Goal: Find specific fact: Find specific fact

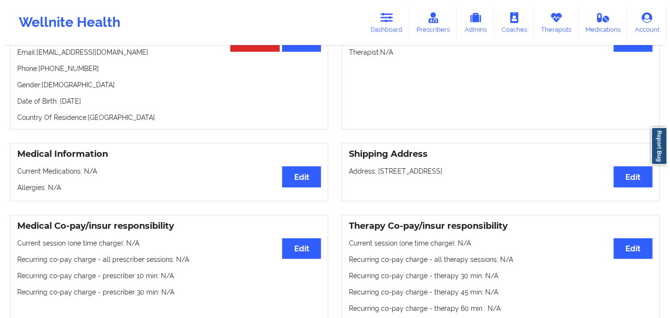
scroll to position [3, 0]
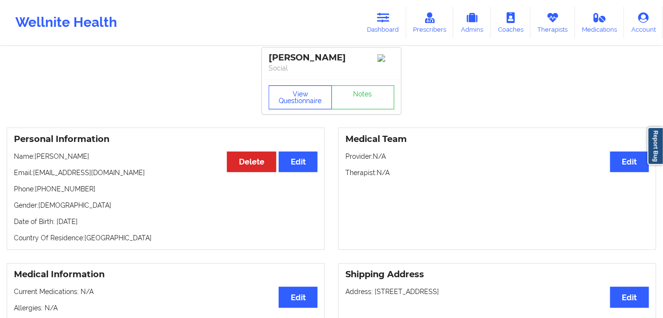
drag, startPoint x: 294, startPoint y: 98, endPoint x: 262, endPoint y: 8, distance: 96.1
click at [294, 98] on button "View Questionnaire" at bounding box center [300, 97] width 63 height 24
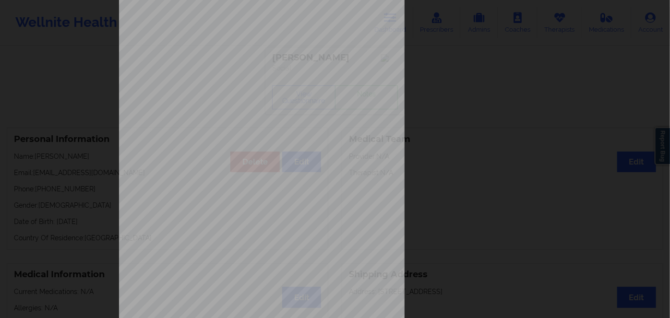
scroll to position [139, 0]
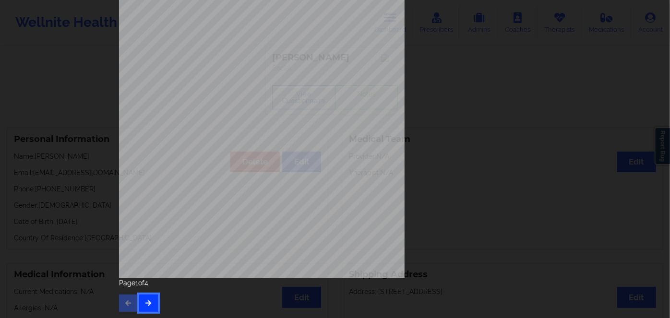
drag, startPoint x: 151, startPoint y: 302, endPoint x: 152, endPoint y: 296, distance: 5.8
click at [151, 301] on button "button" at bounding box center [148, 303] width 19 height 17
drag, startPoint x: 147, startPoint y: 302, endPoint x: 148, endPoint y: 297, distance: 5.5
click at [147, 302] on icon "button" at bounding box center [148, 303] width 8 height 6
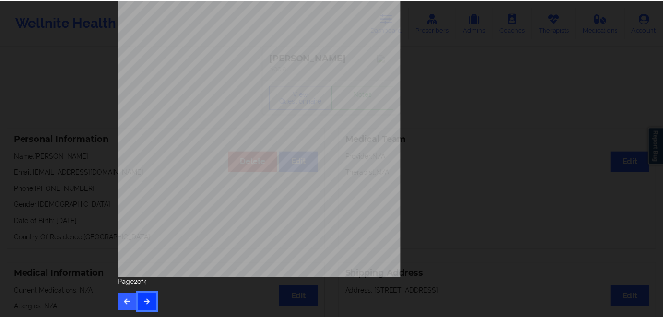
scroll to position [0, 0]
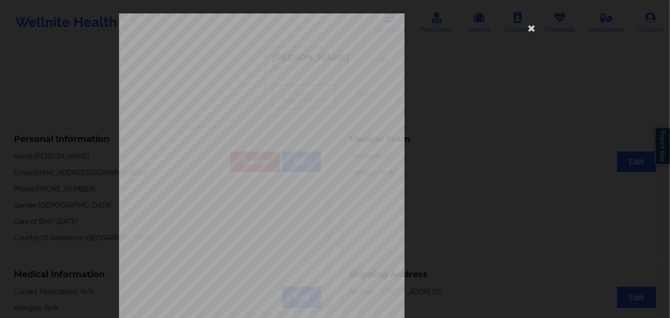
click at [230, 72] on span "U9685648501" at bounding box center [232, 74] width 27 height 4
copy span "U9685648501"
click at [532, 27] on icon at bounding box center [531, 27] width 15 height 15
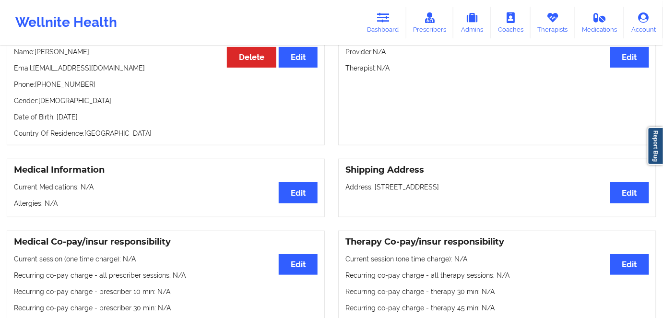
scroll to position [3, 0]
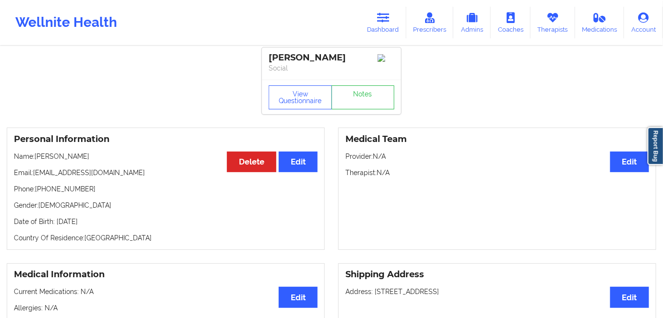
click at [119, 221] on p "Date of Birth: [DEMOGRAPHIC_DATA]" at bounding box center [166, 222] width 304 height 10
copy p "2001"
drag, startPoint x: 61, startPoint y: 156, endPoint x: 37, endPoint y: 155, distance: 24.0
click at [37, 155] on p "Name: [PERSON_NAME]" at bounding box center [166, 157] width 304 height 10
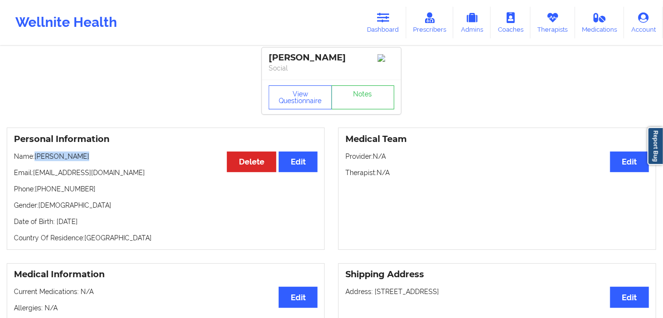
copy p "[PERSON_NAME]"
click at [400, 12] on link "Dashboard" at bounding box center [383, 23] width 46 height 32
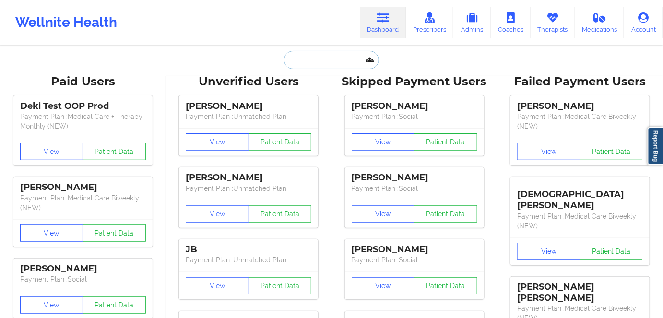
click at [338, 64] on input "text" at bounding box center [331, 60] width 95 height 18
paste input "[PERSON_NAME]"
type input "[PERSON_NAME]"
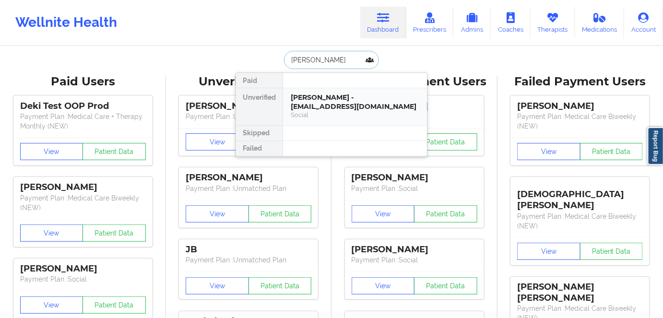
click at [348, 107] on div "[PERSON_NAME] - [EMAIL_ADDRESS][DOMAIN_NAME]" at bounding box center [355, 102] width 129 height 18
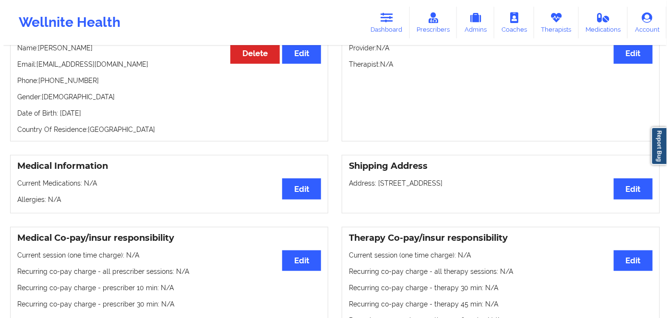
scroll to position [3, 0]
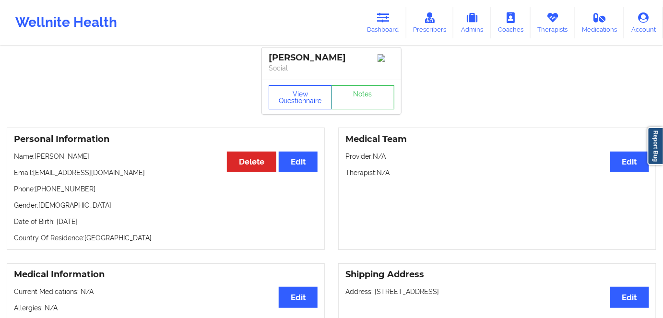
click at [304, 102] on button "View Questionnaire" at bounding box center [300, 97] width 63 height 24
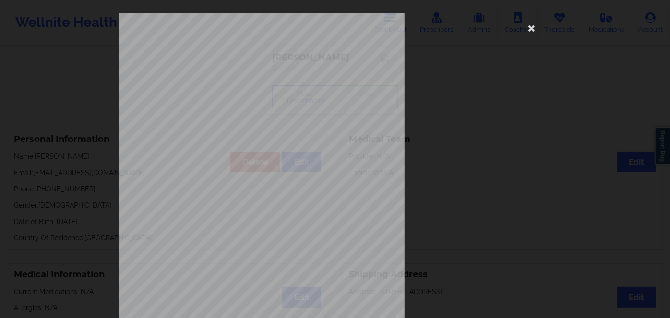
scroll to position [139, 0]
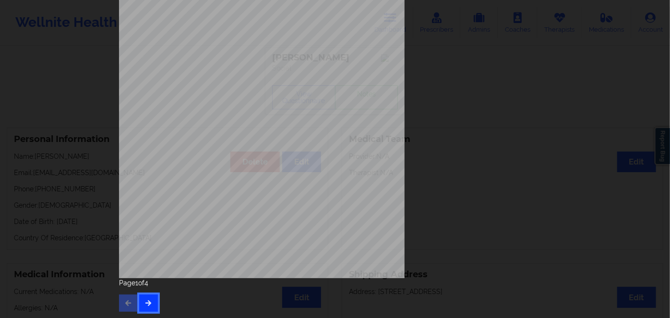
click at [153, 302] on button "button" at bounding box center [148, 303] width 19 height 17
click at [151, 305] on button "button" at bounding box center [148, 303] width 19 height 17
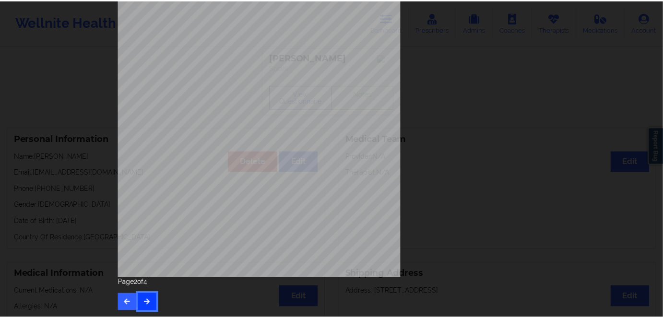
scroll to position [0, 0]
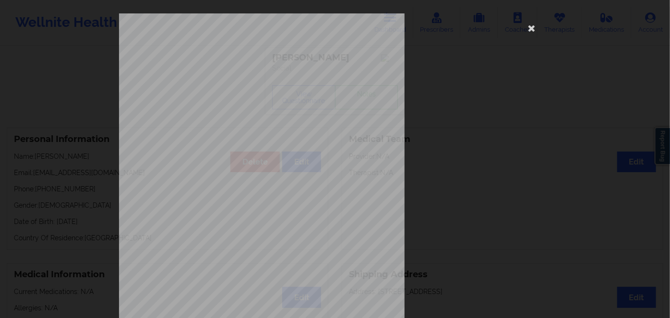
click at [236, 68] on span "Insurance Member ID for patient" at bounding box center [254, 67] width 72 height 5
click at [235, 74] on span "MCY738W21747" at bounding box center [235, 74] width 33 height 4
copy span "MCY738W21747"
click at [529, 30] on icon at bounding box center [531, 27] width 15 height 15
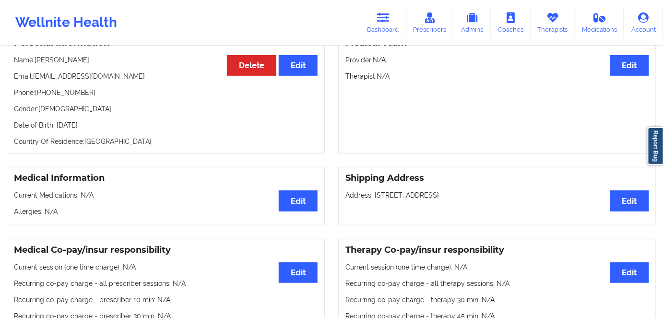
scroll to position [47, 0]
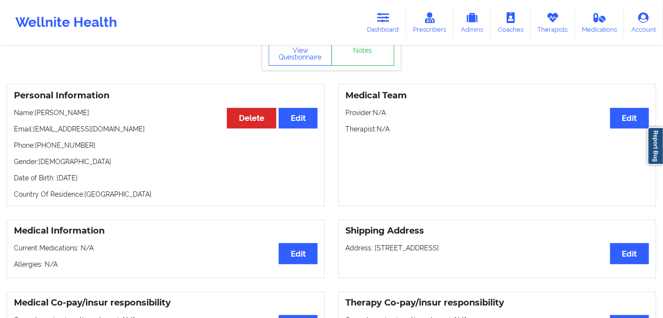
click at [120, 178] on p "Date of Birth: [DEMOGRAPHIC_DATA]" at bounding box center [166, 178] width 304 height 10
click at [111, 179] on p "Date of Birth: [DEMOGRAPHIC_DATA]" at bounding box center [166, 178] width 304 height 10
copy p "2004"
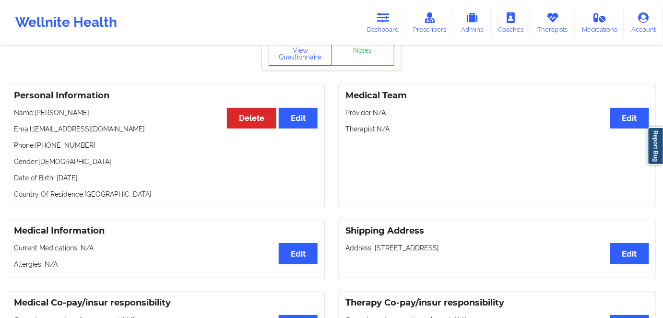
drag, startPoint x: 95, startPoint y: 106, endPoint x: 36, endPoint y: 111, distance: 60.2
click at [36, 111] on div "Personal Information Edit Delete Name: [PERSON_NAME] Email: [EMAIL_ADDRESS][DOM…" at bounding box center [166, 145] width 318 height 122
copy p "[PERSON_NAME]"
